Goal: Task Accomplishment & Management: Manage account settings

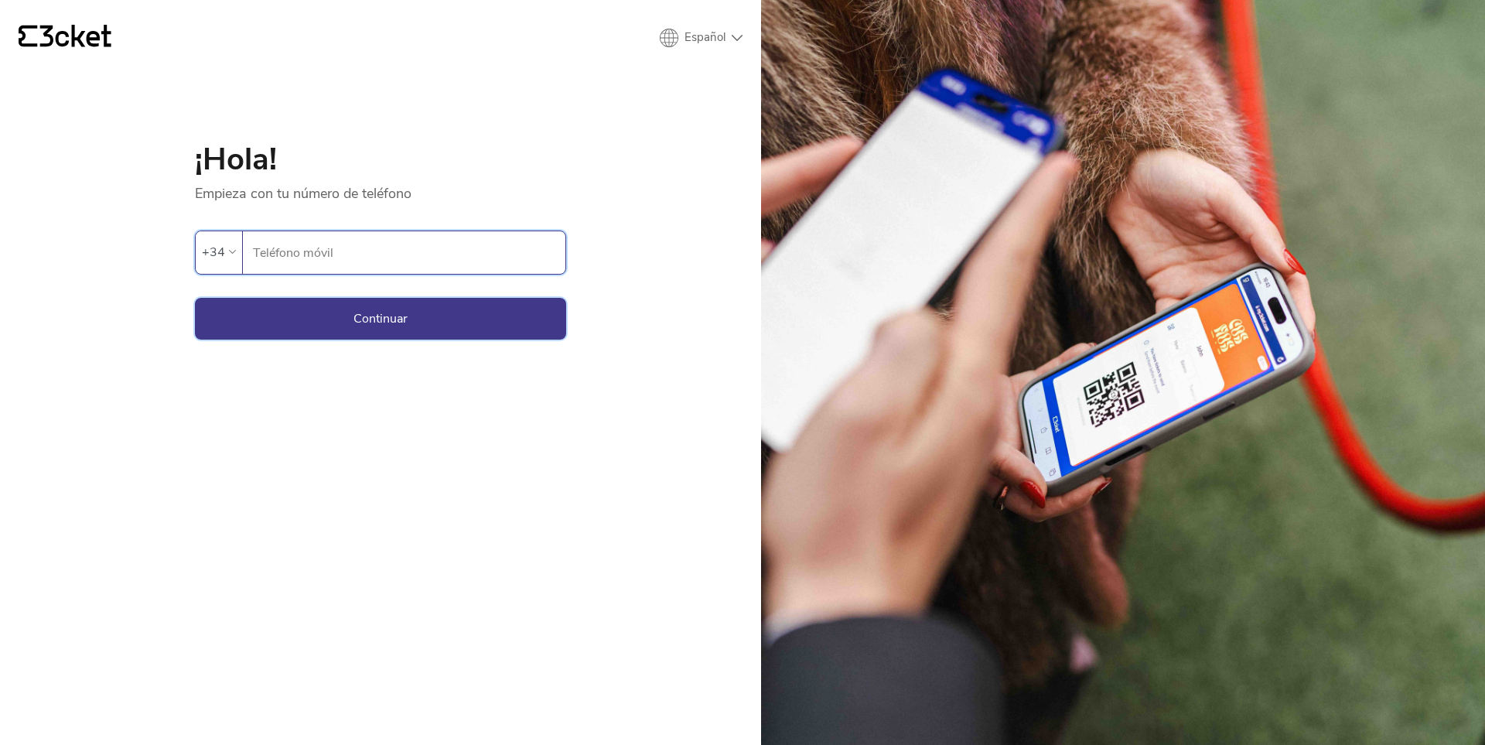
type input "696535257"
click at [436, 312] on button "Continuar" at bounding box center [380, 319] width 371 height 42
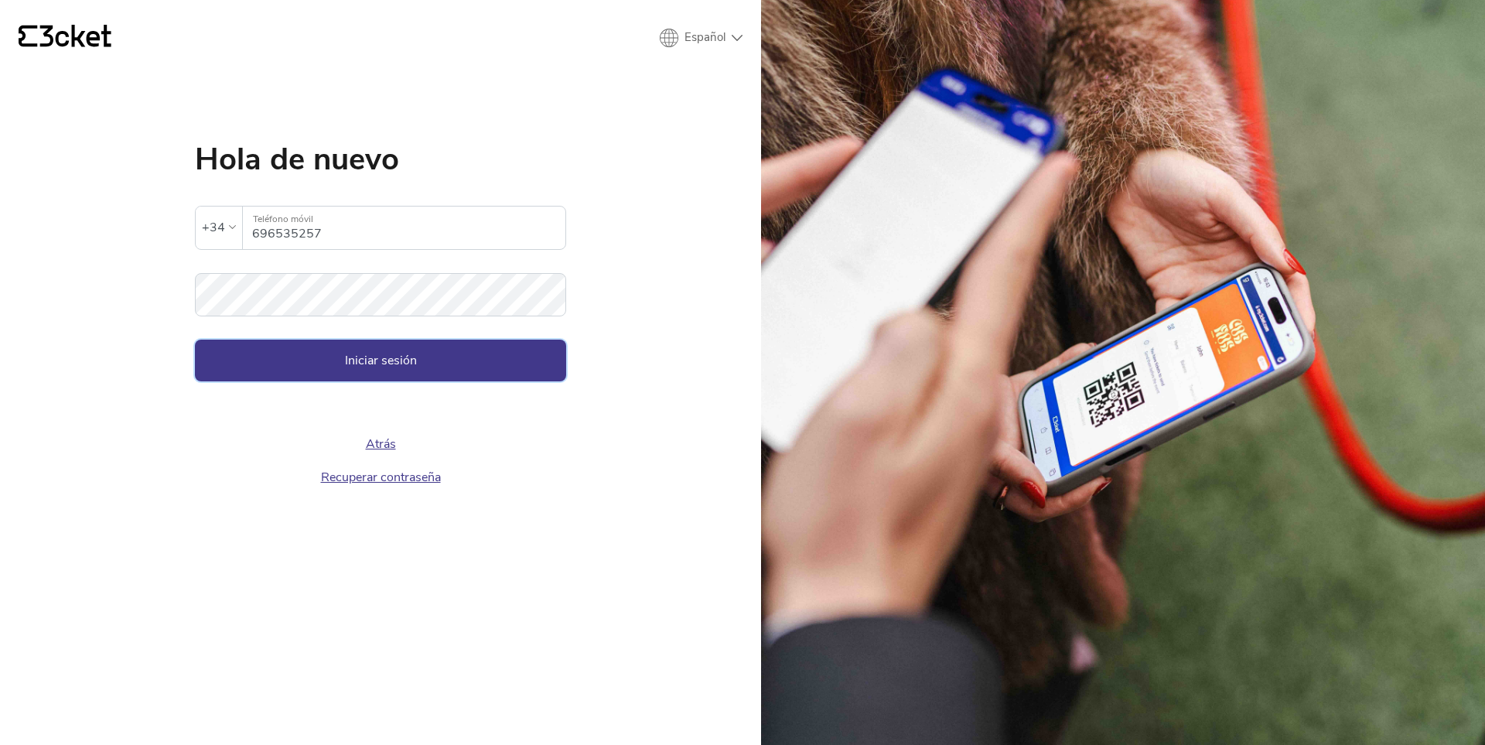
click at [408, 360] on button "Iniciar sesión" at bounding box center [380, 361] width 371 height 42
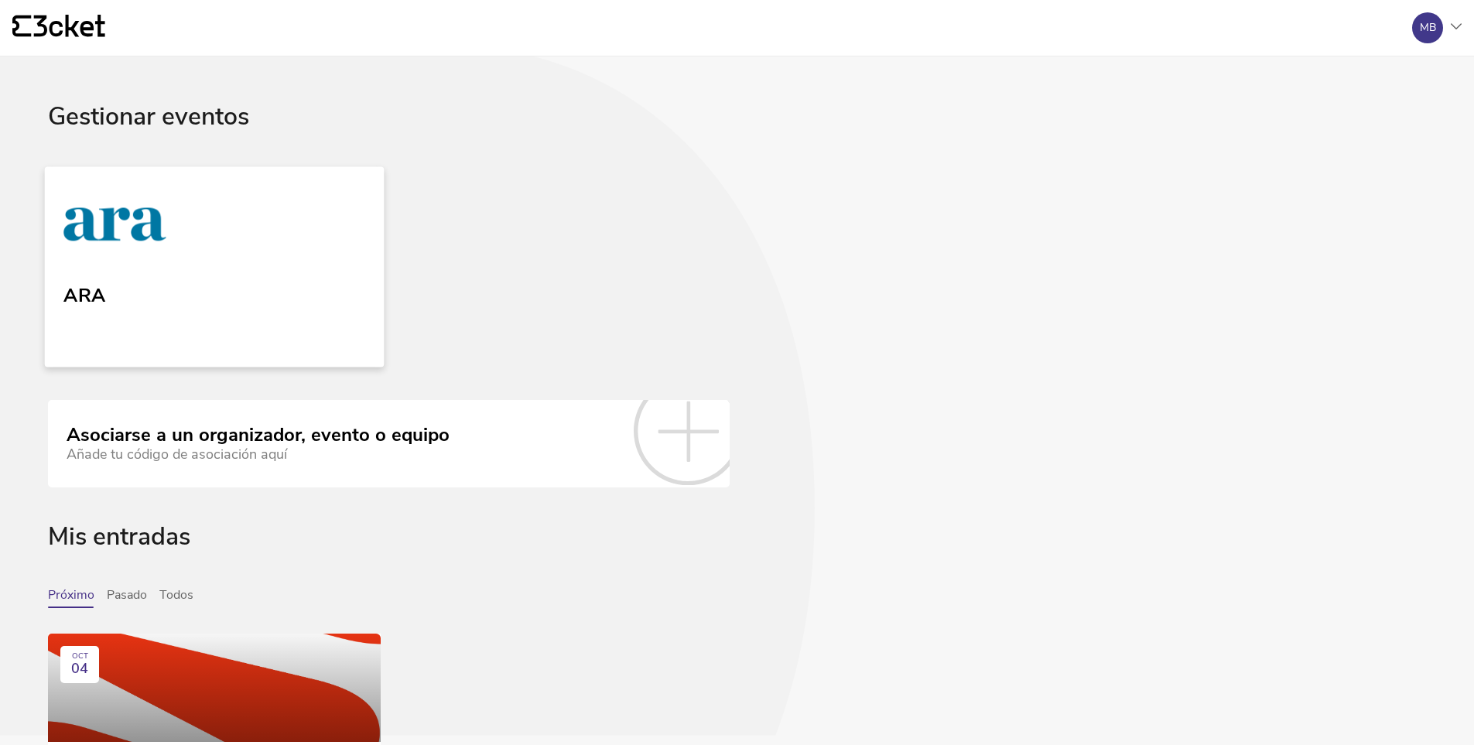
click at [223, 294] on link "ARA" at bounding box center [215, 266] width 340 height 200
